Goal: Task Accomplishment & Management: Manage account settings

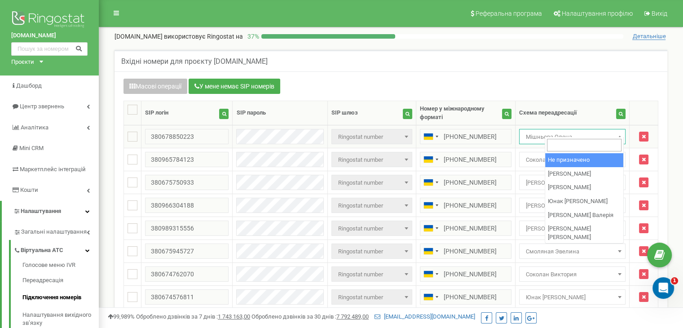
click at [563, 131] on span "Мішньова Олена" at bounding box center [572, 137] width 100 height 13
click at [616, 131] on span at bounding box center [619, 137] width 9 height 12
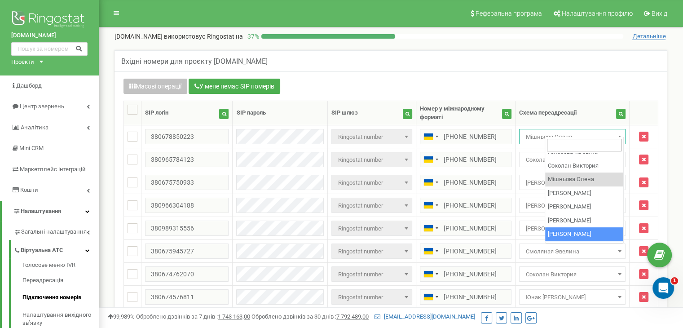
scroll to position [171, 0]
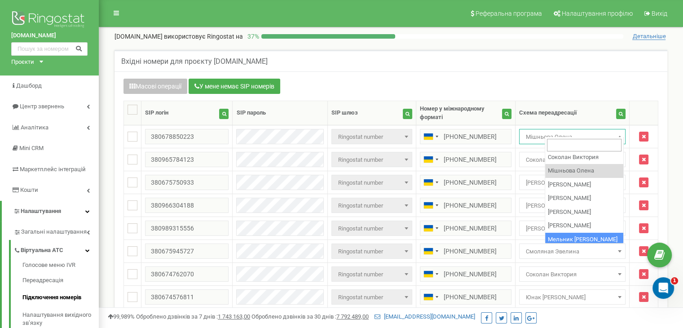
select select "219066"
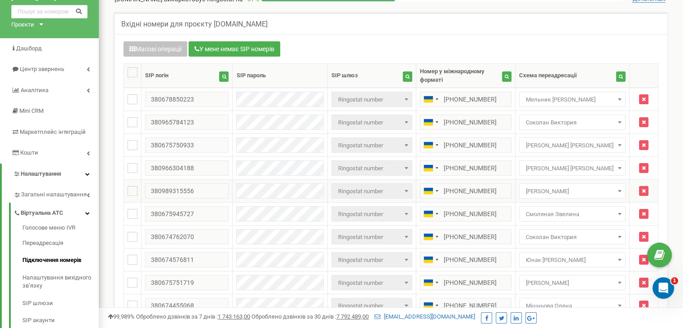
scroll to position [90, 0]
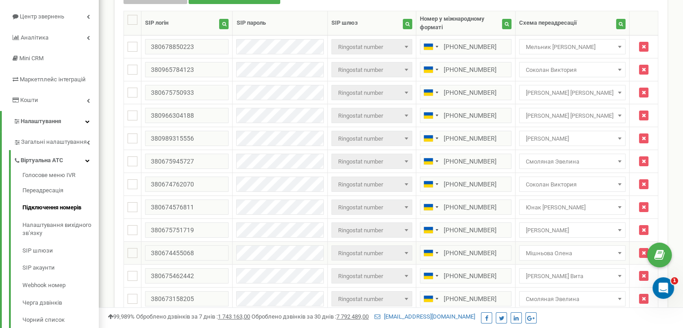
click at [575, 247] on span "Мішньова Олена" at bounding box center [572, 253] width 100 height 13
click at [574, 247] on span "Мішньова Олена" at bounding box center [572, 253] width 100 height 13
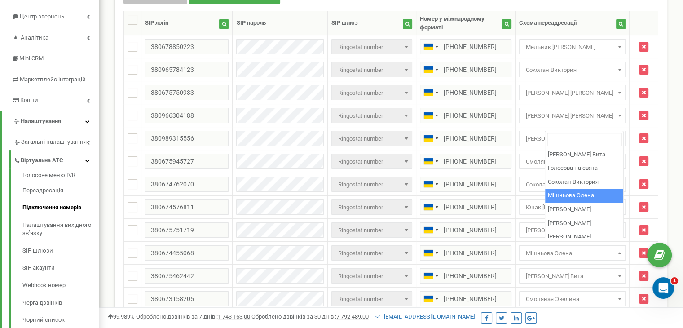
scroll to position [171, 0]
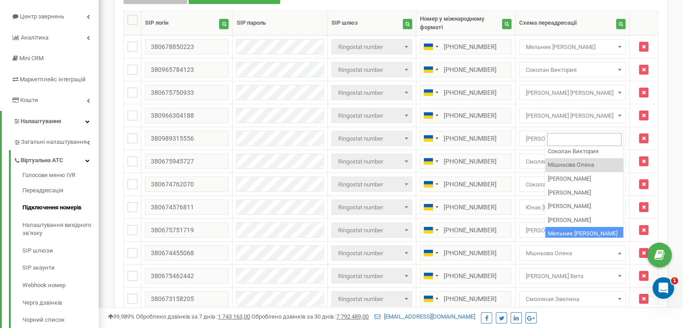
select select "219066"
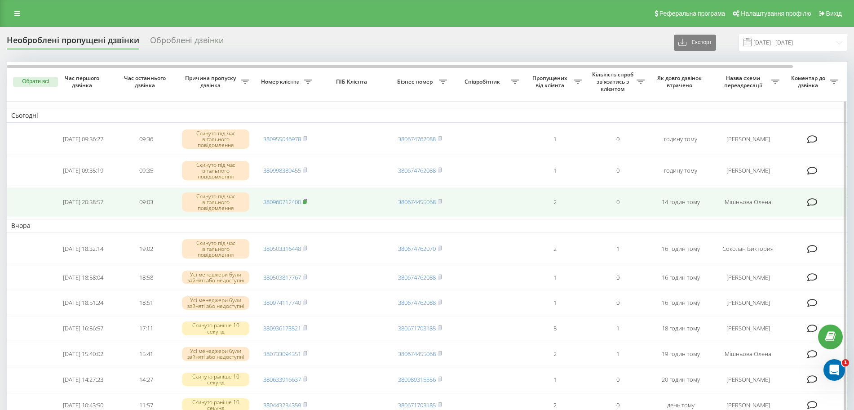
click at [305, 201] on rect at bounding box center [304, 202] width 3 height 4
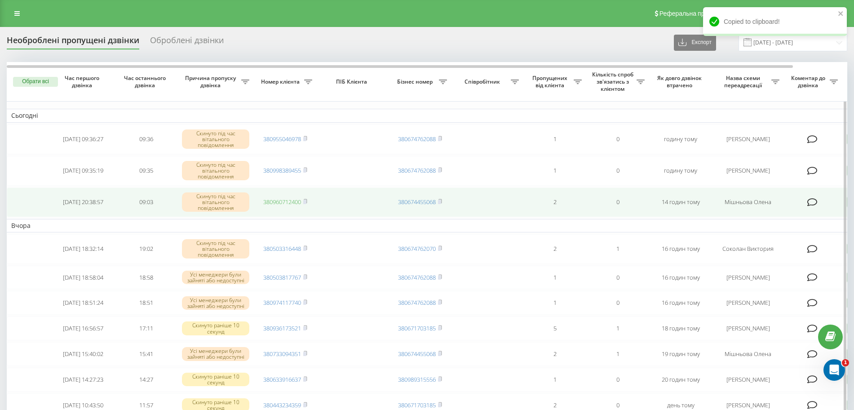
click at [277, 199] on link "380960712400" at bounding box center [282, 202] width 38 height 8
